Goal: Information Seeking & Learning: Learn about a topic

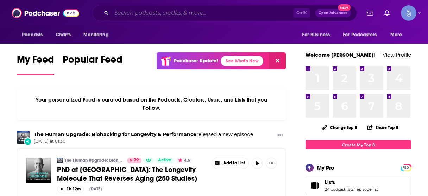
drag, startPoint x: 0, startPoint y: 0, endPoint x: 219, endPoint y: 11, distance: 219.1
click at [218, 12] on input "Search podcasts, credits, & more..." at bounding box center [203, 12] width 182 height 11
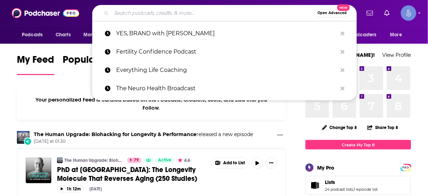
paste input "The FitMind Podcast"
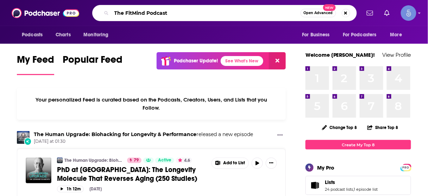
type input "The FitMind Podcast"
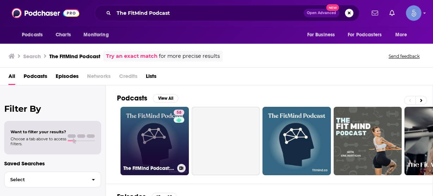
click at [155, 142] on link "58 The FitMind Podcast: Mental Fitness, Neuroscience & Psychology" at bounding box center [155, 141] width 68 height 68
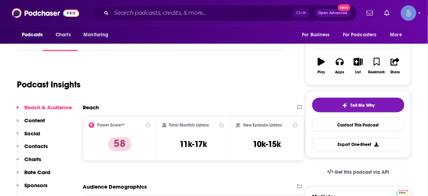
scroll to position [113, 0]
